Goal: Transaction & Acquisition: Purchase product/service

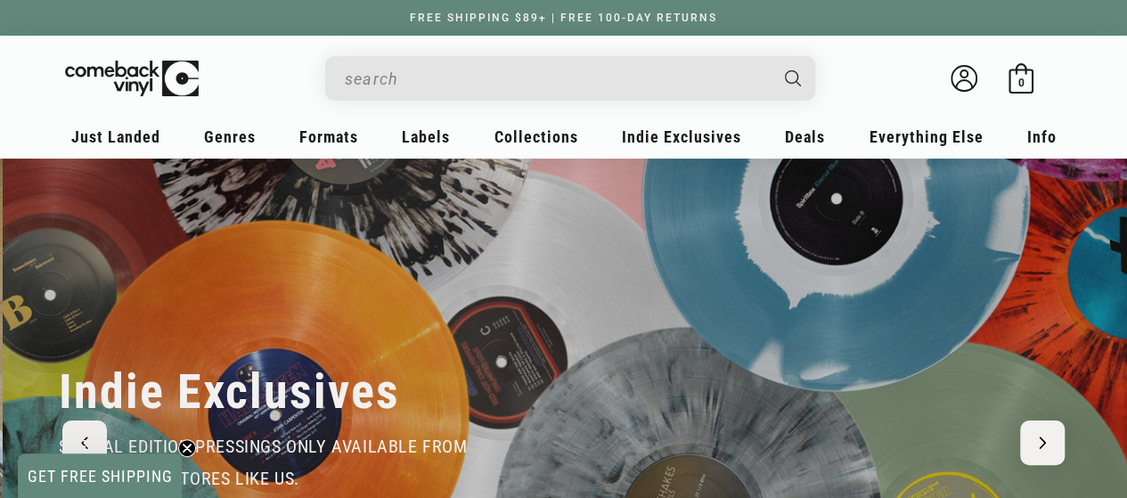
scroll to position [0, 1126]
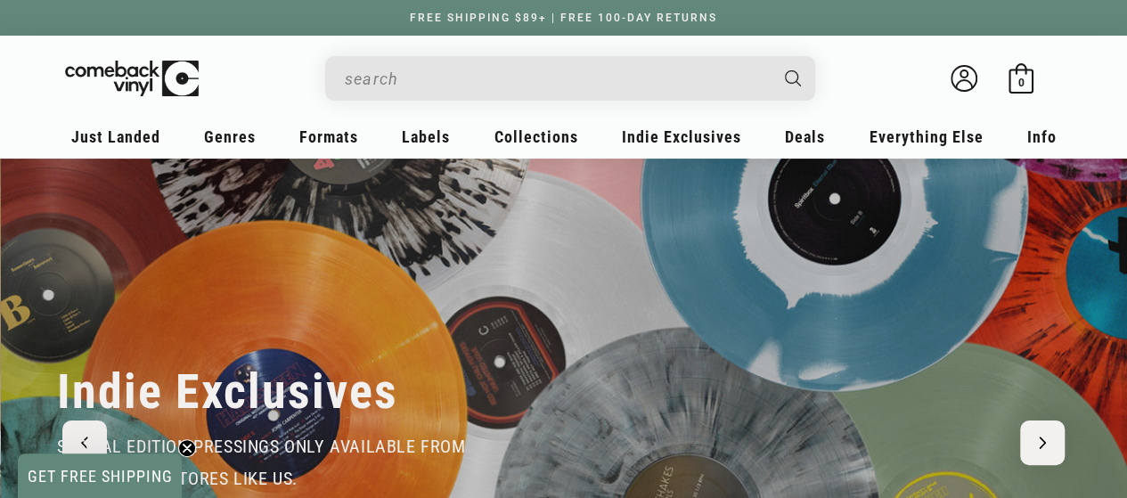
click at [529, 70] on input "When autocomplete results are available use up and down arrows to review and en…" at bounding box center [556, 79] width 422 height 37
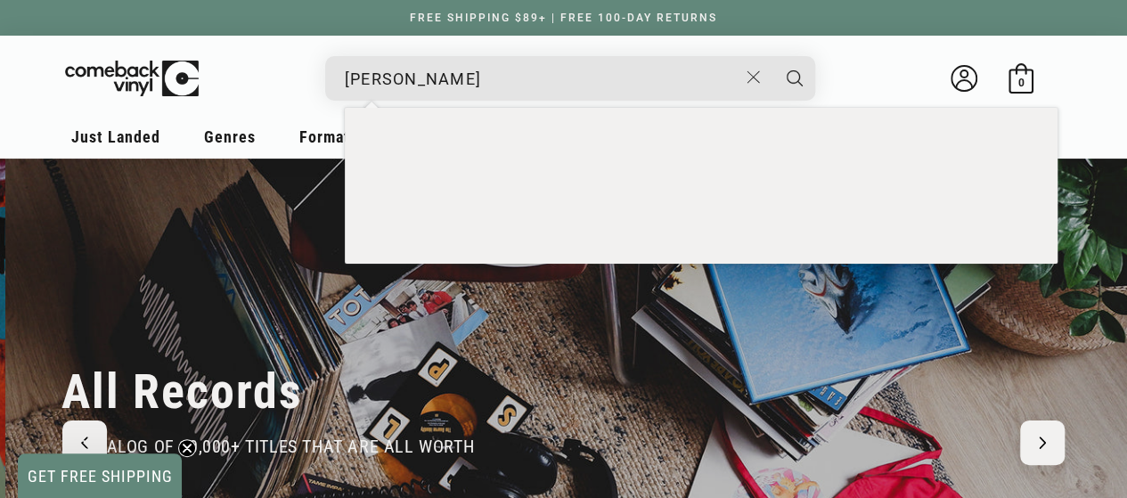
scroll to position [0, 2253]
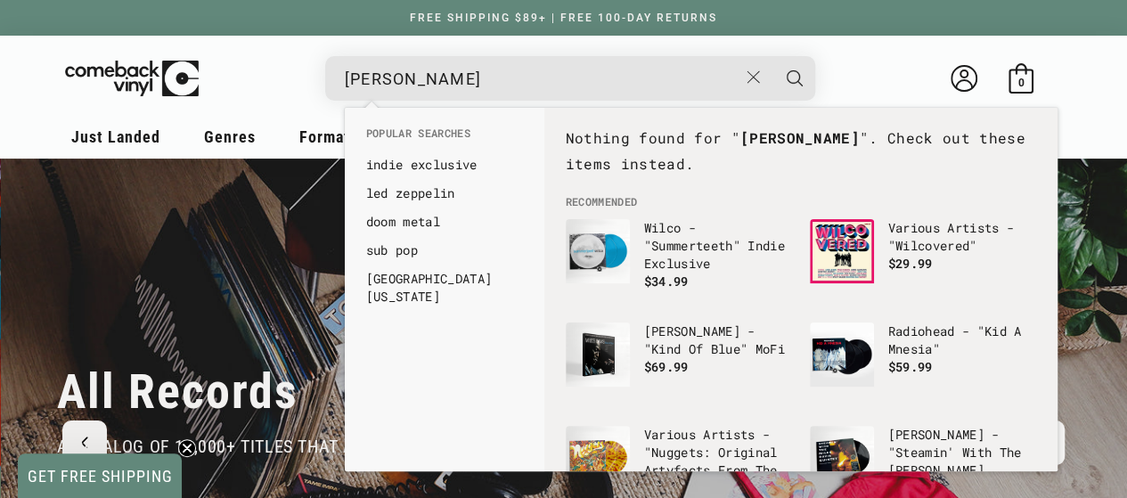
type input "merce lemon"
click at [772, 56] on button "Search" at bounding box center [794, 78] width 45 height 45
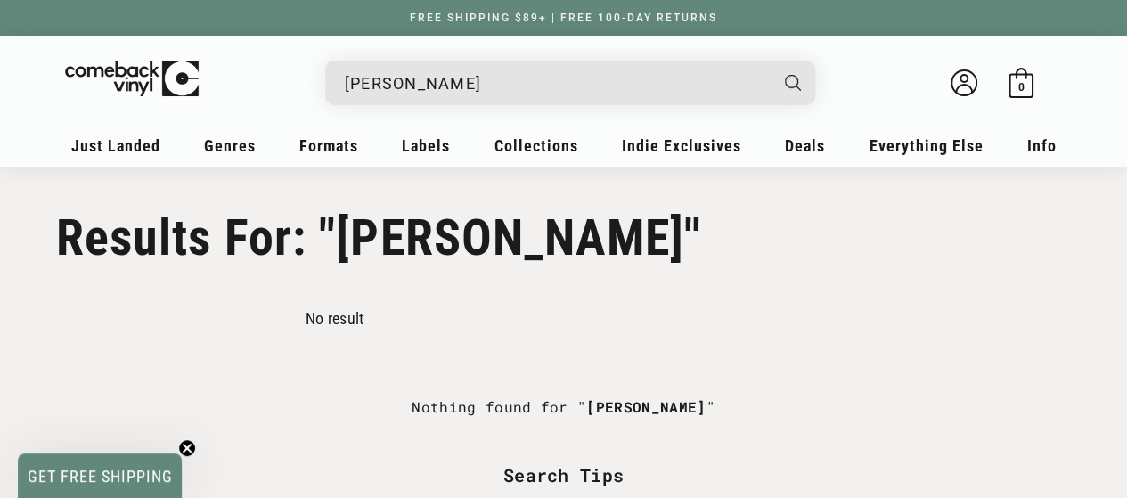
drag, startPoint x: 503, startPoint y: 73, endPoint x: 102, endPoint y: 179, distance: 414.6
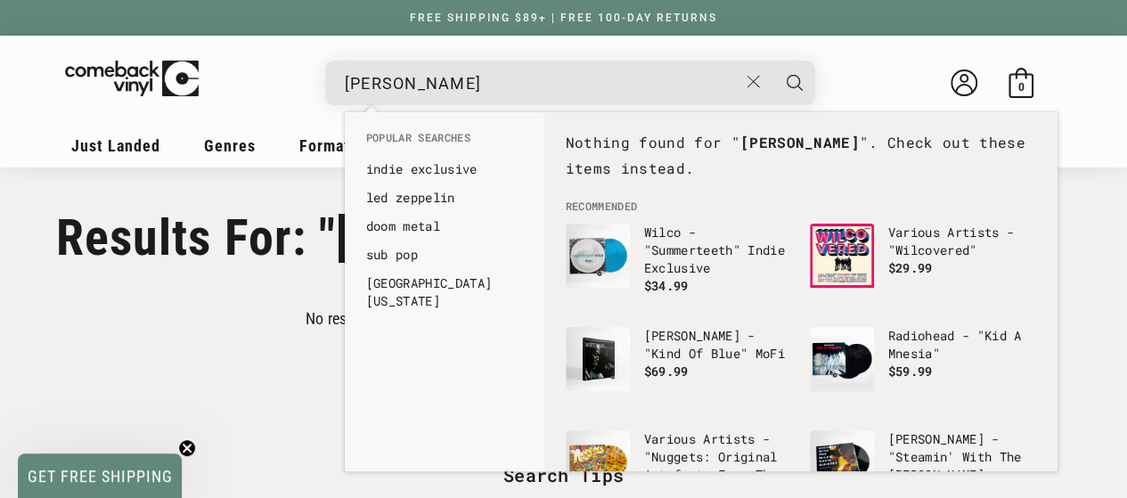
type input "[PERSON_NAME]"
click at [772, 61] on button "Search" at bounding box center [794, 83] width 45 height 45
click at [800, 84] on icon "Search" at bounding box center [795, 83] width 16 height 16
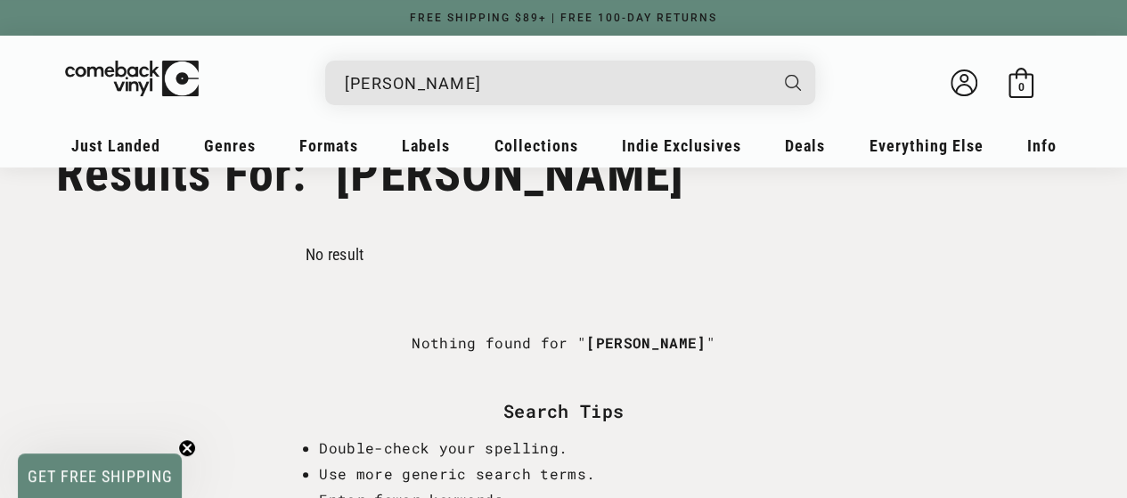
scroll to position [61, 0]
